Goal: Task Accomplishment & Management: Complete application form

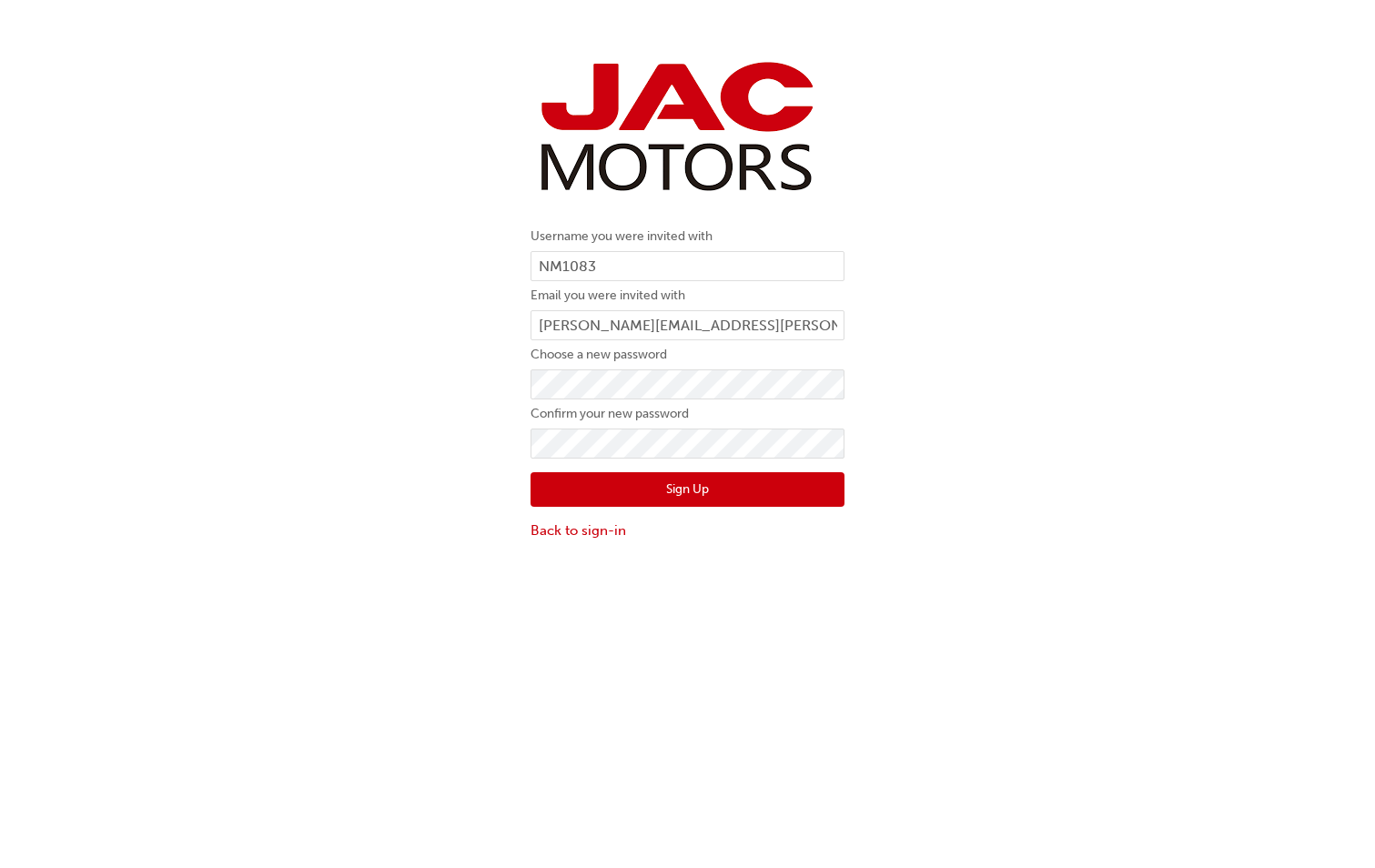
click at [1149, 230] on div "Username you were invited with NM1083 Email you were invited with [PERSON_NAME]…" at bounding box center [687, 297] width 1375 height 513
click at [670, 487] on button "Sign Up" at bounding box center [687, 489] width 313 height 35
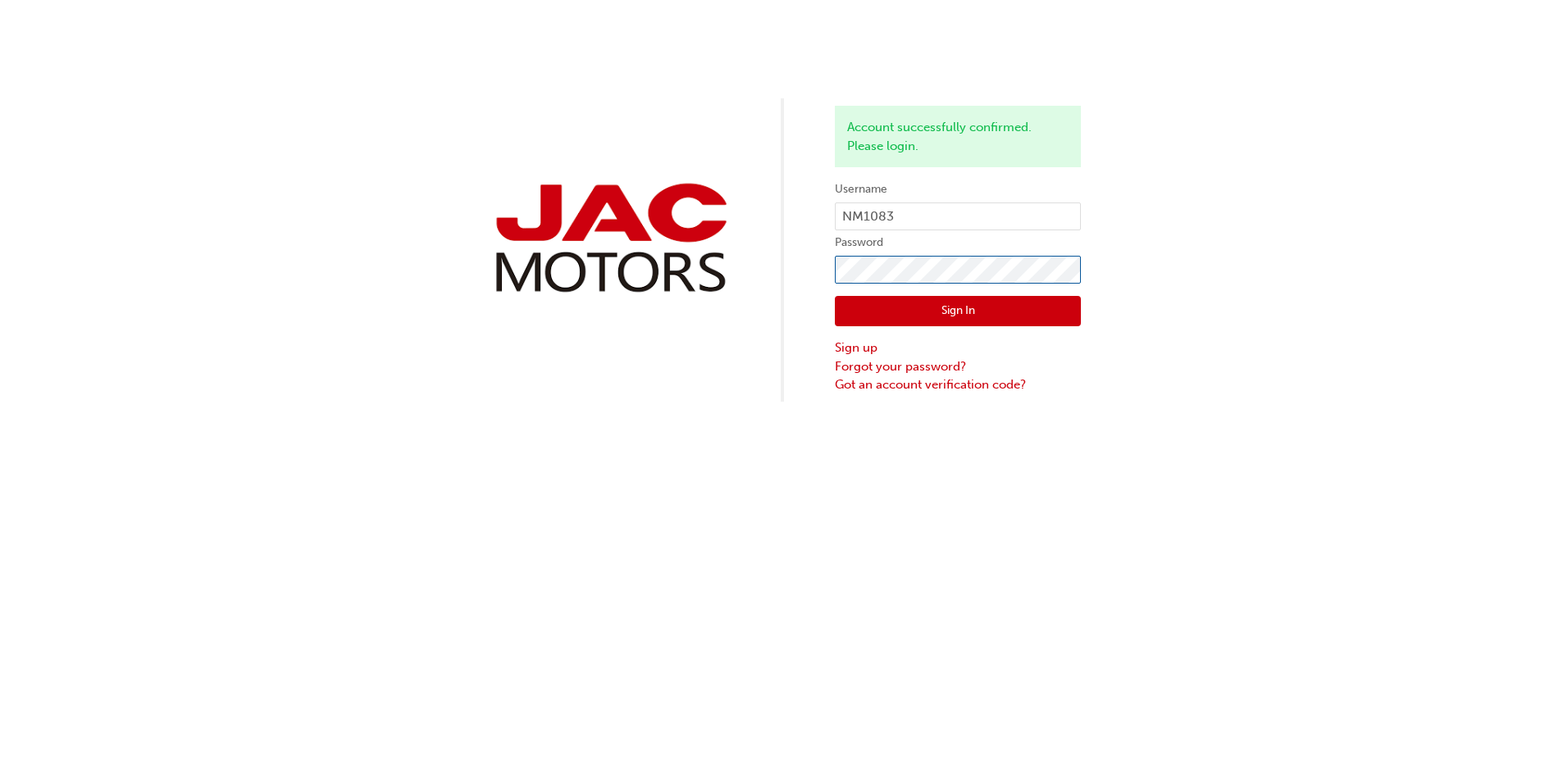
click button "Sign In" at bounding box center [957, 311] width 246 height 31
